Goal: Navigation & Orientation: Find specific page/section

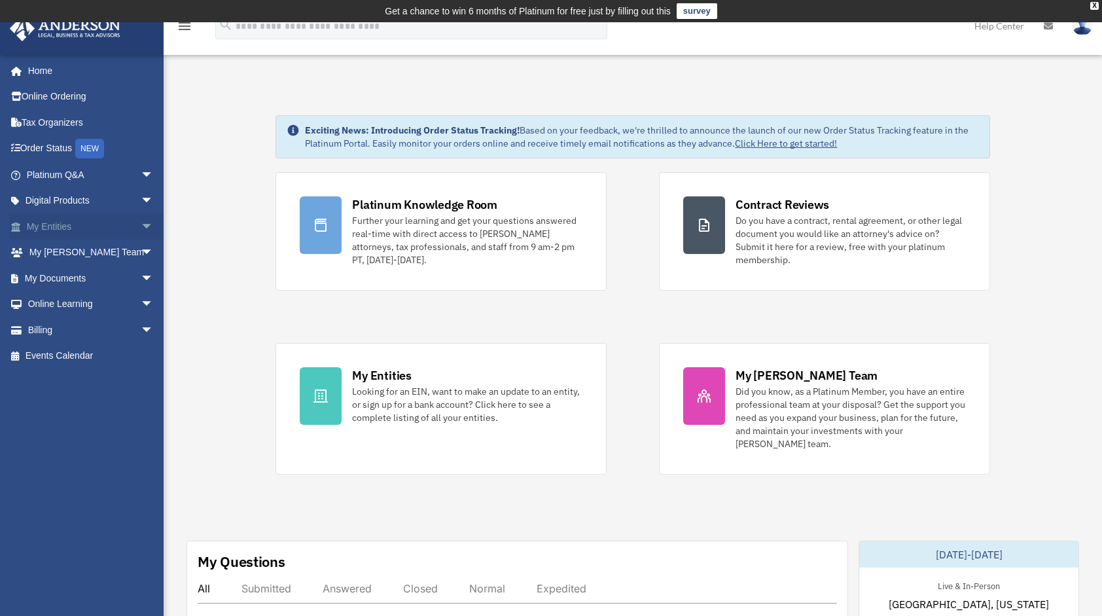
click at [141, 222] on span "arrow_drop_down" at bounding box center [154, 226] width 26 height 27
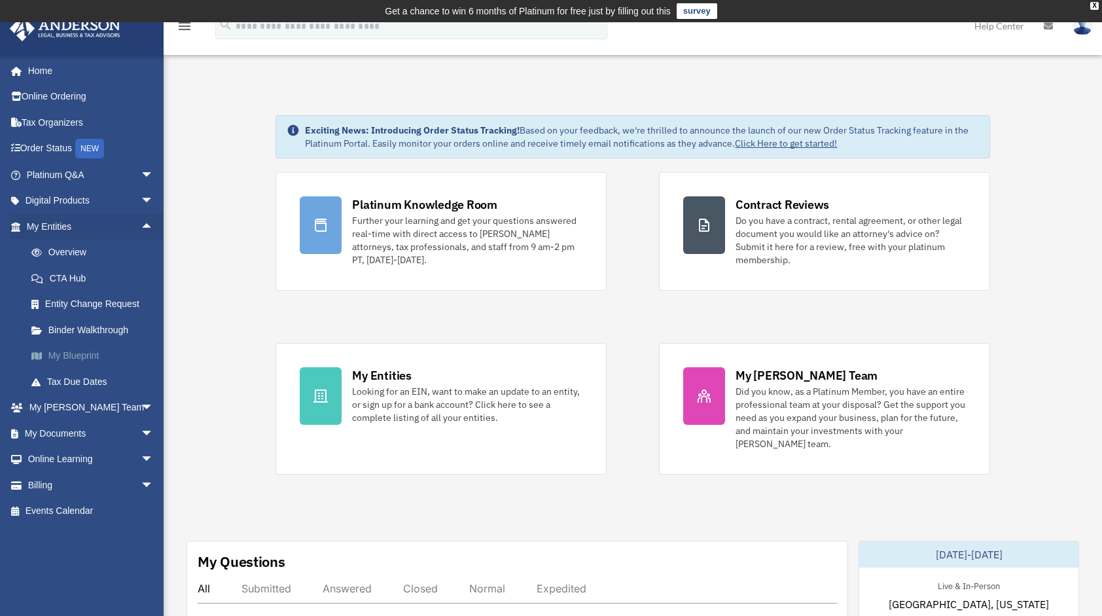
click at [94, 353] on link "My Blueprint" at bounding box center [95, 356] width 155 height 26
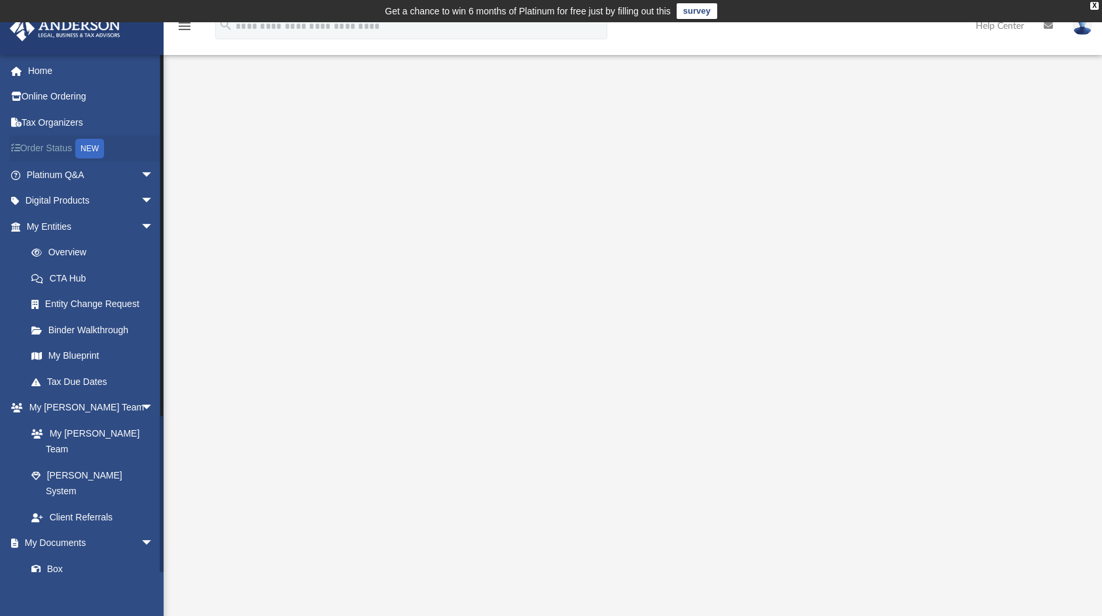
click at [42, 147] on link "Order Status NEW" at bounding box center [91, 148] width 164 height 27
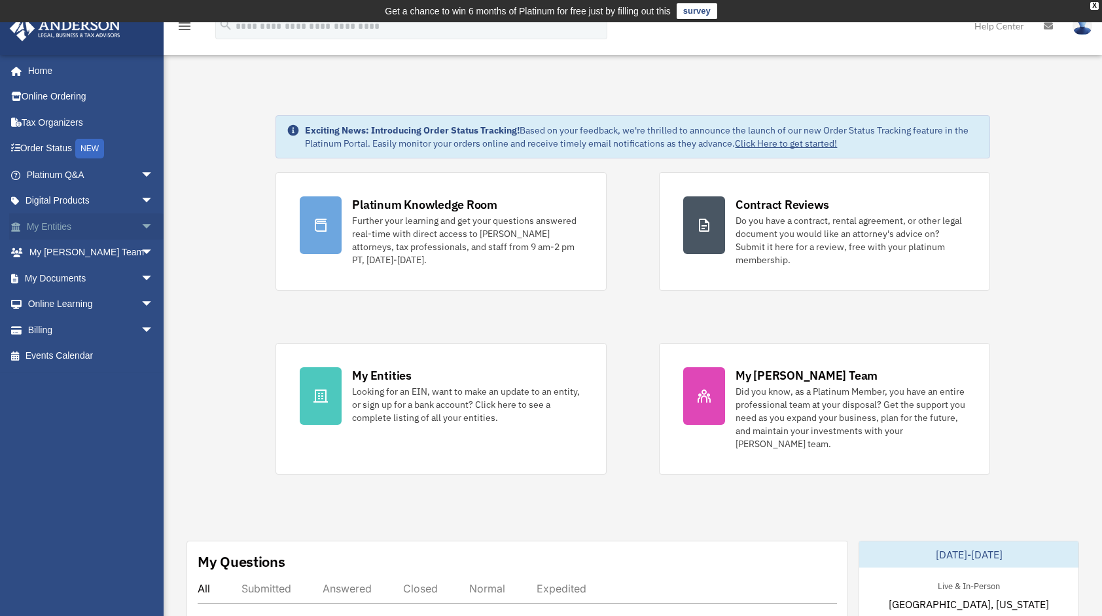
click at [141, 221] on span "arrow_drop_down" at bounding box center [154, 226] width 26 height 27
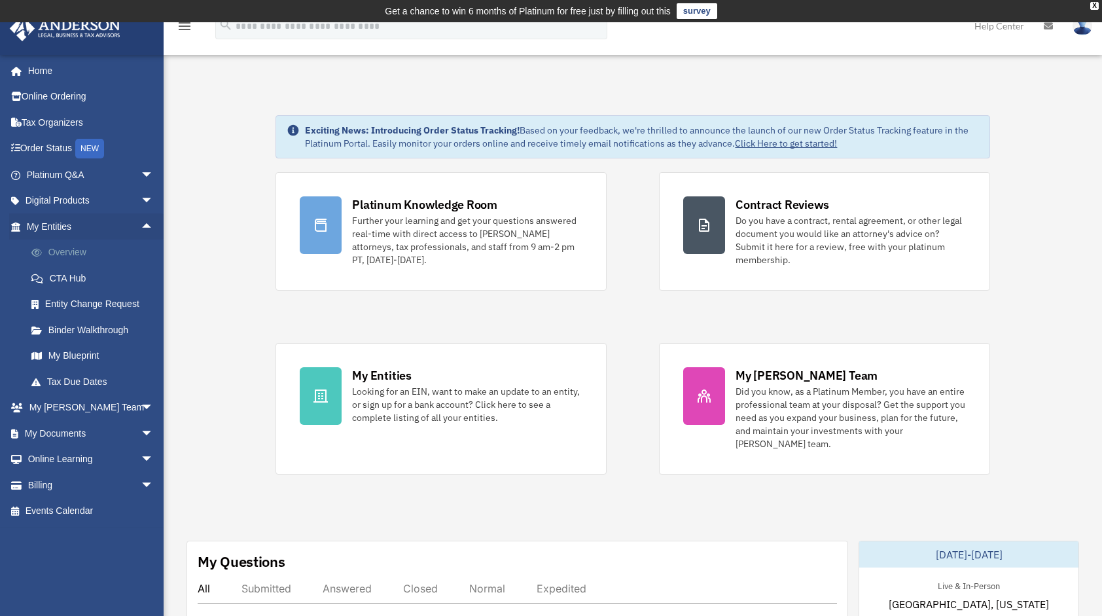
click at [76, 249] on link "Overview" at bounding box center [95, 252] width 155 height 26
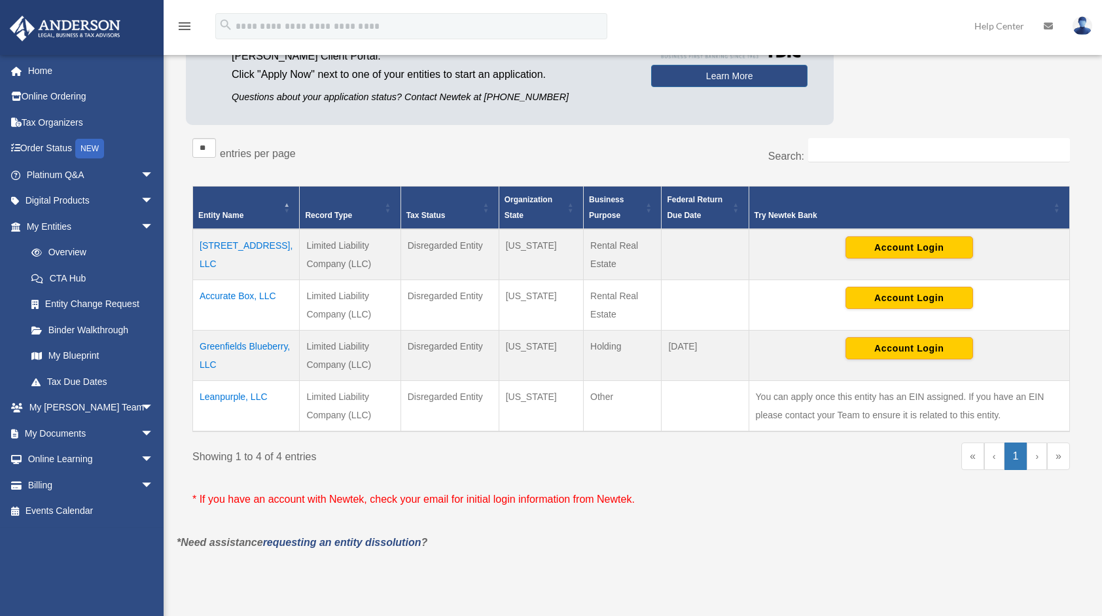
scroll to position [195, 0]
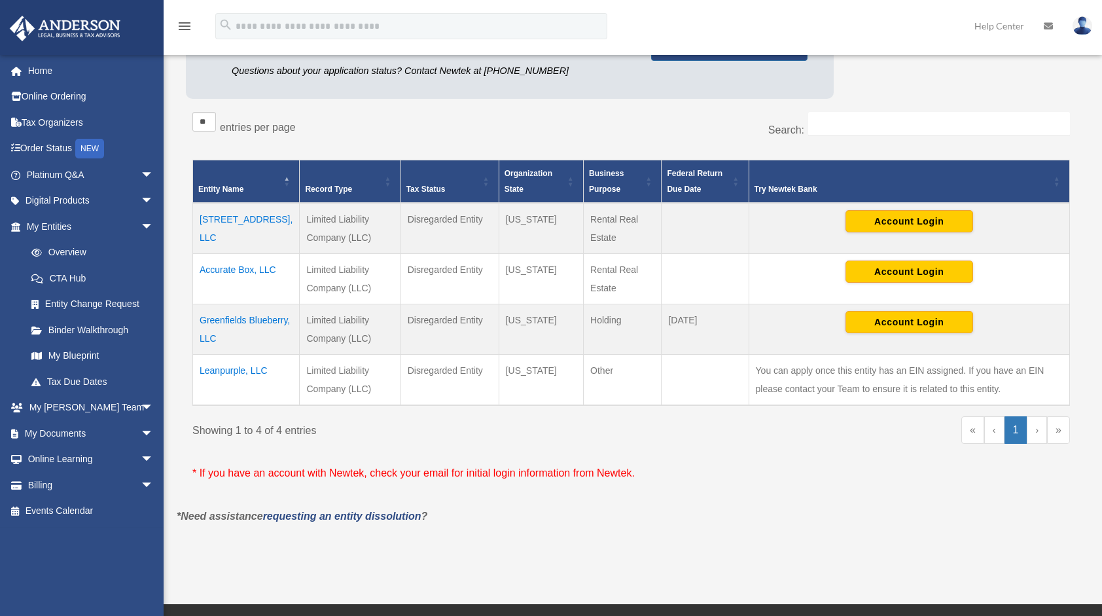
click at [1101, 13] on link at bounding box center [1082, 26] width 39 height 58
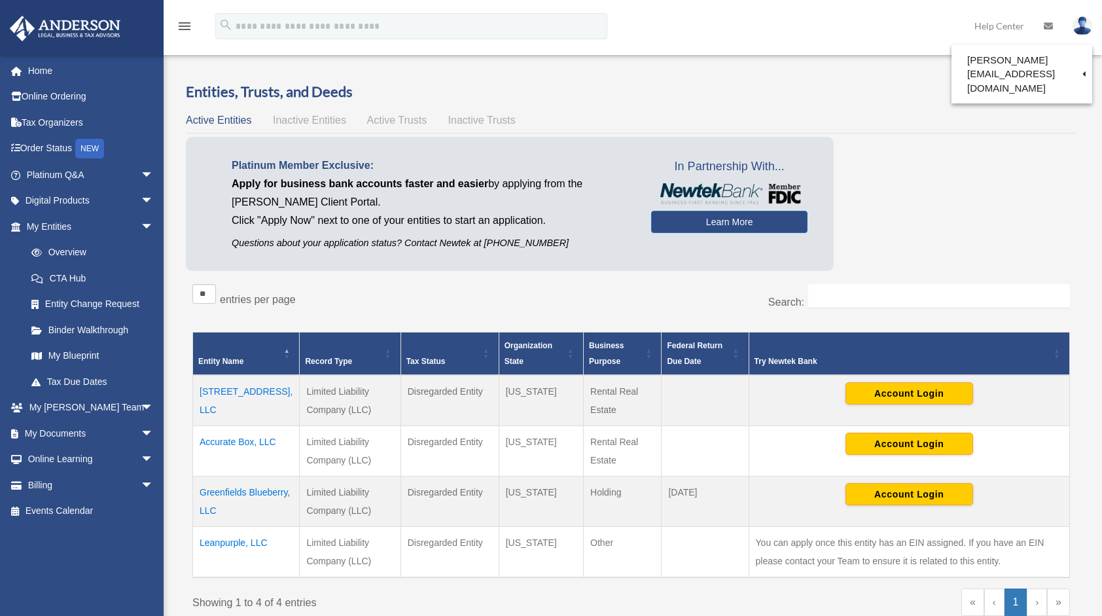
scroll to position [0, 0]
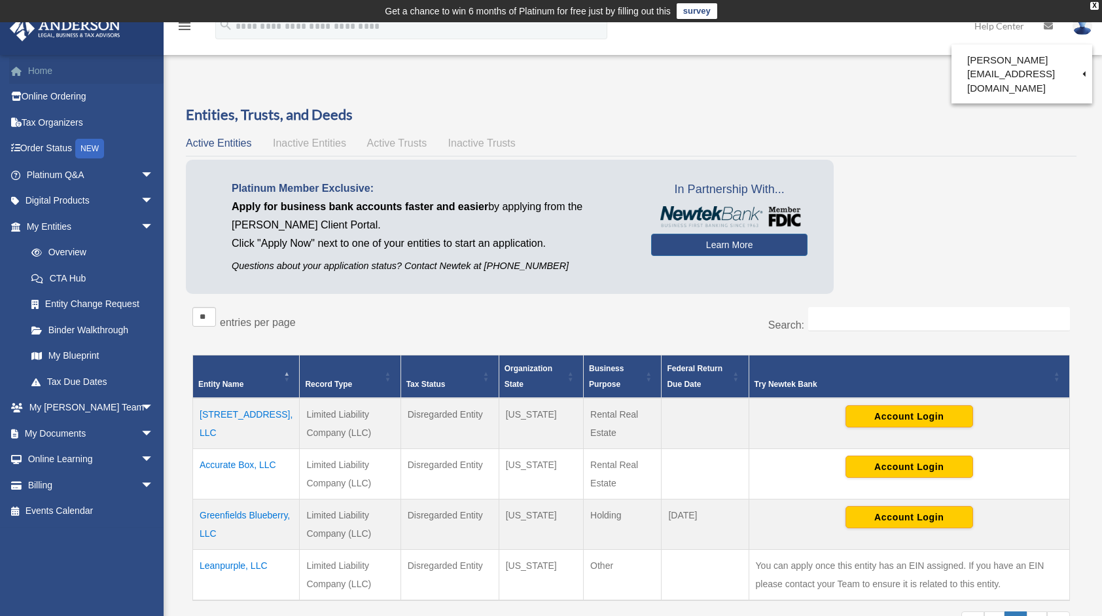
click at [43, 73] on link "Home" at bounding box center [91, 71] width 164 height 26
